Goal: Find specific page/section: Find specific page/section

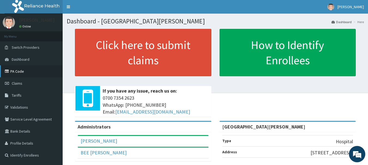
click at [15, 70] on link "PA Code" at bounding box center [31, 71] width 63 height 12
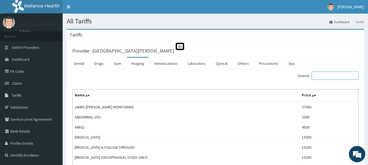
click at [336, 78] on input "Search:" at bounding box center [334, 76] width 47 height 8
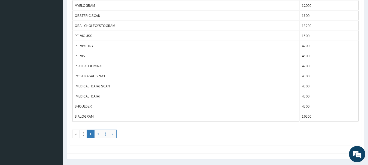
scroll to position [490, 0]
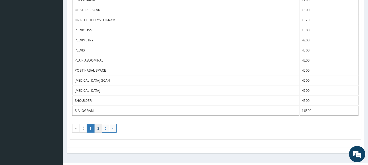
click at [95, 129] on link "2" at bounding box center [98, 128] width 8 height 9
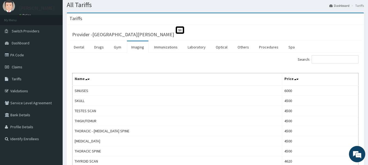
scroll to position [0, 0]
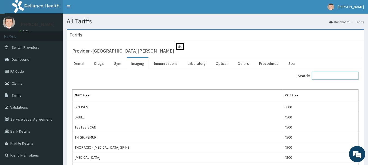
click at [339, 76] on input "Search:" at bounding box center [334, 76] width 47 height 8
click at [322, 76] on input "SCAN" at bounding box center [334, 76] width 47 height 8
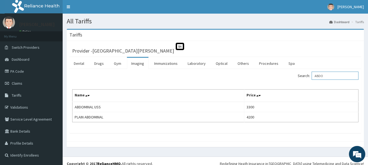
type input "ABDO"
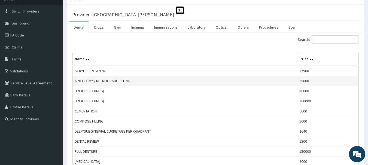
scroll to position [27, 0]
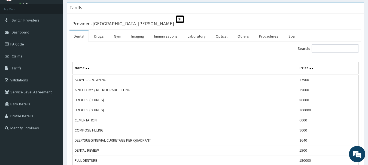
click at [18, 44] on link "PA Code" at bounding box center [31, 44] width 63 height 12
